Goal: Task Accomplishment & Management: Use online tool/utility

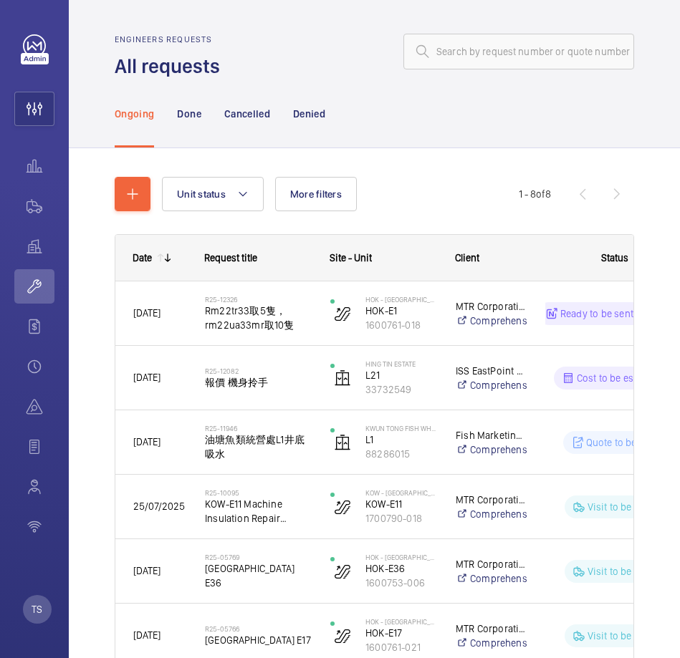
scroll to position [181, 0]
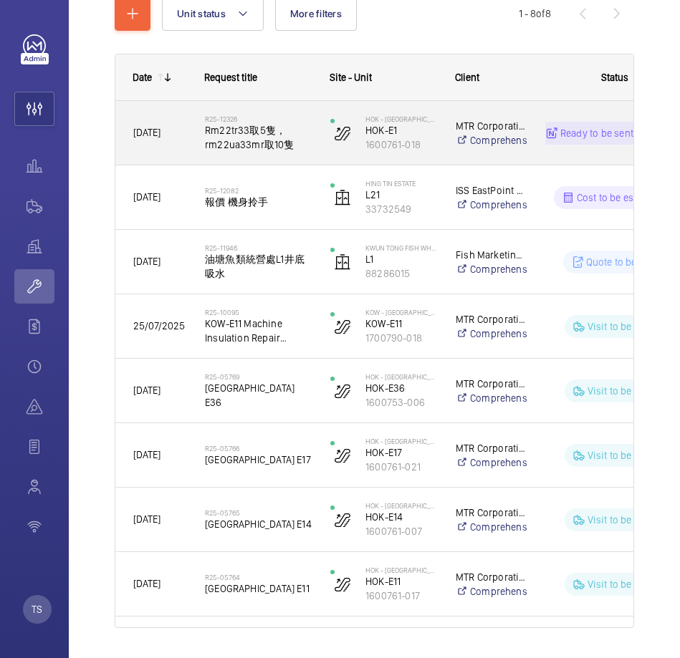
click at [595, 133] on p "Ready to be sent to Netsuite" at bounding box center [621, 133] width 123 height 14
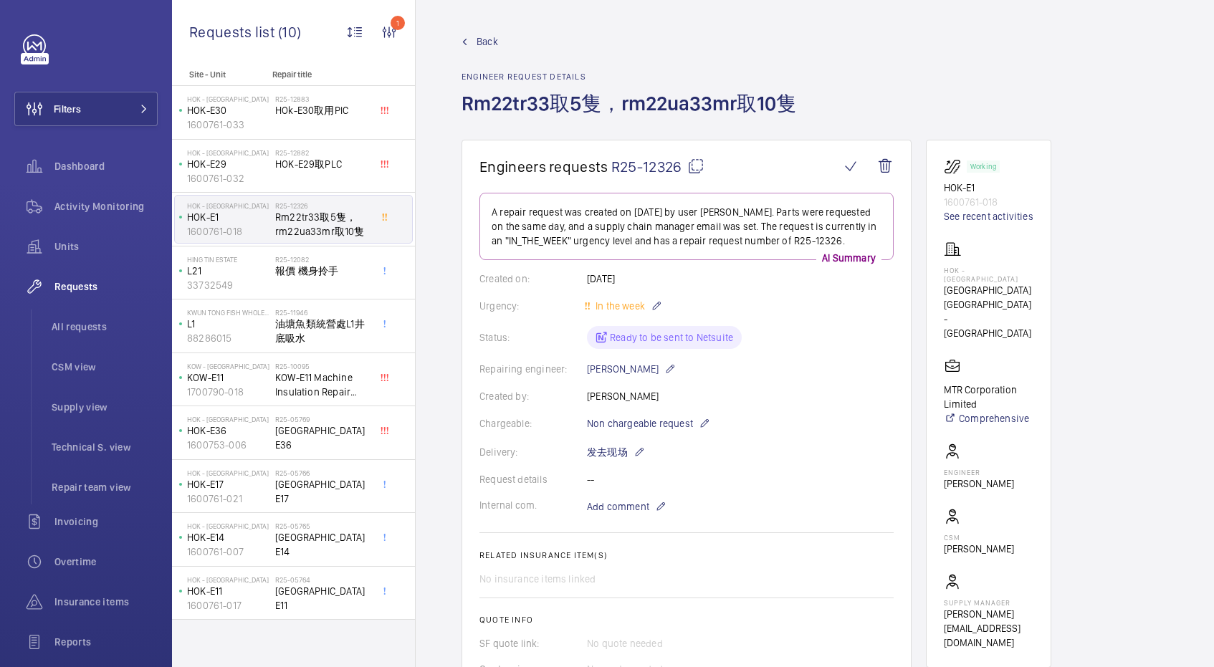
click at [676, 335] on div "Status: Ready to be sent to Netsuite" at bounding box center [686, 337] width 414 height 23
click at [679, 339] on div "Status: Ready to be sent to Netsuite" at bounding box center [686, 337] width 414 height 23
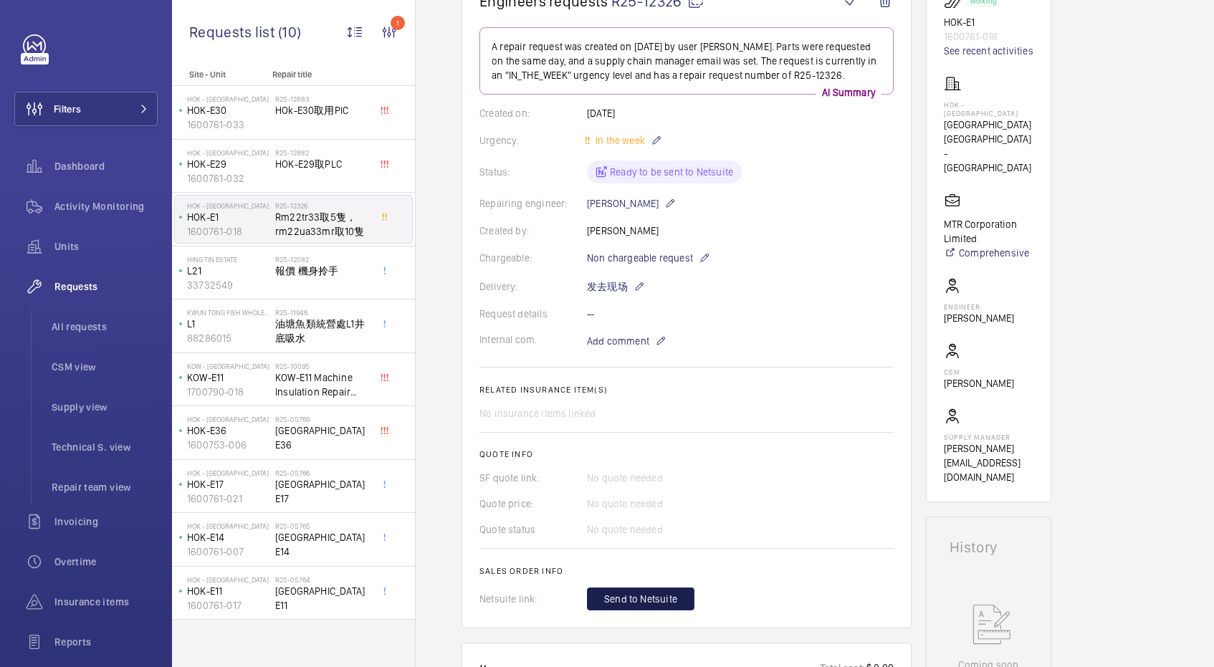
click at [658, 598] on span "Send to Netsuite" at bounding box center [640, 599] width 73 height 14
